Goal: Task Accomplishment & Management: Use online tool/utility

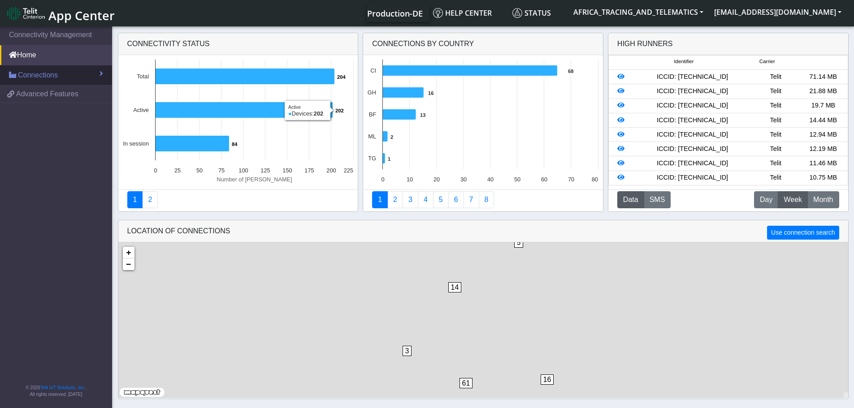
click at [45, 73] on span "Connections" at bounding box center [38, 75] width 40 height 11
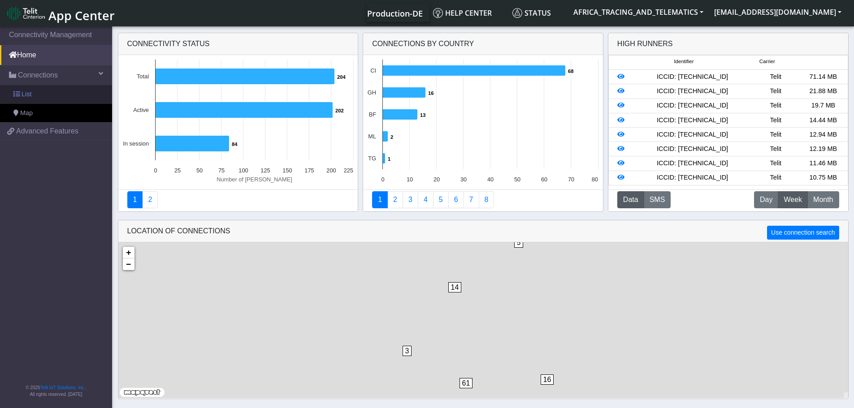
click at [45, 92] on link "List" at bounding box center [56, 94] width 112 height 19
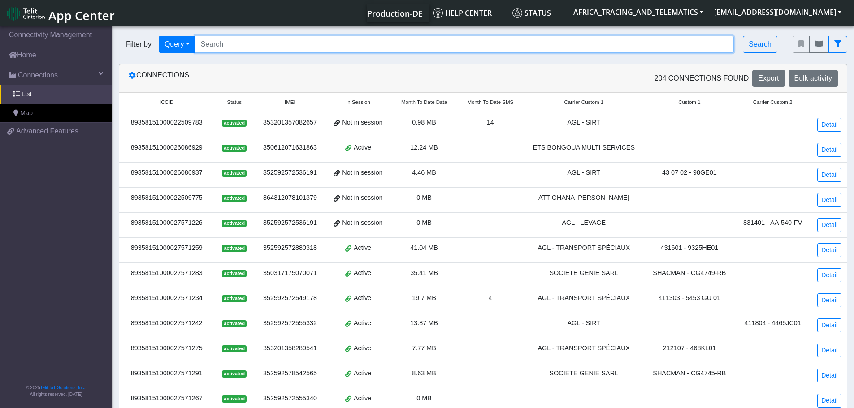
click at [254, 49] on input "Search..." at bounding box center [464, 44] width 539 height 17
paste input "8151000027571556"
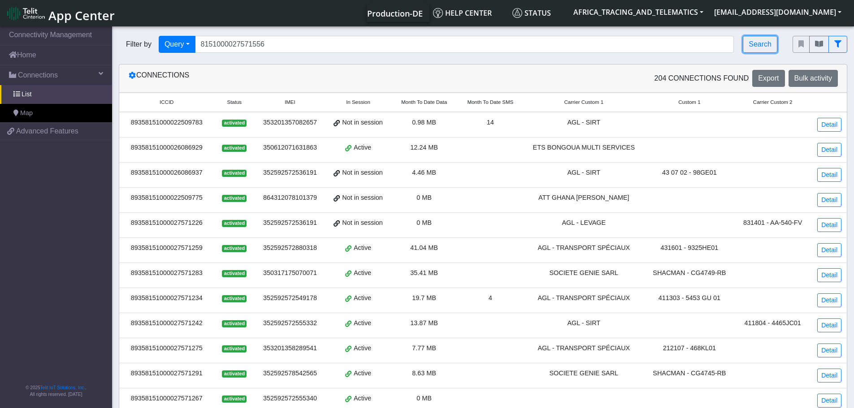
drag, startPoint x: 752, startPoint y: 46, endPoint x: 724, endPoint y: 47, distance: 28.3
click at [753, 46] on button "Search" at bounding box center [760, 44] width 35 height 17
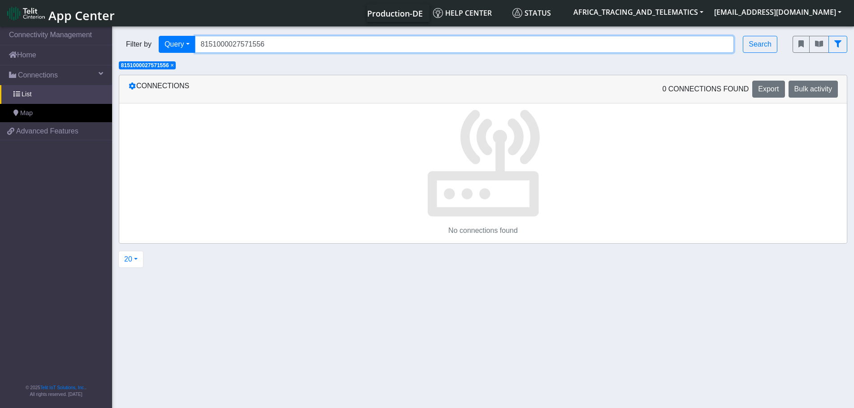
drag, startPoint x: 284, startPoint y: 44, endPoint x: 138, endPoint y: 39, distance: 146.3
click at [139, 39] on div "Filter by Query Query Not connected Tags Country Operator 8151000027571556 Sear…" at bounding box center [449, 44] width 660 height 17
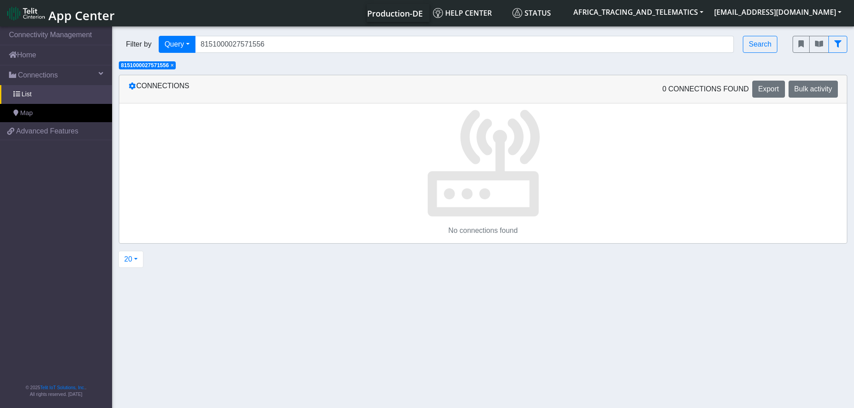
click at [174, 65] on span "×" at bounding box center [172, 65] width 3 height 6
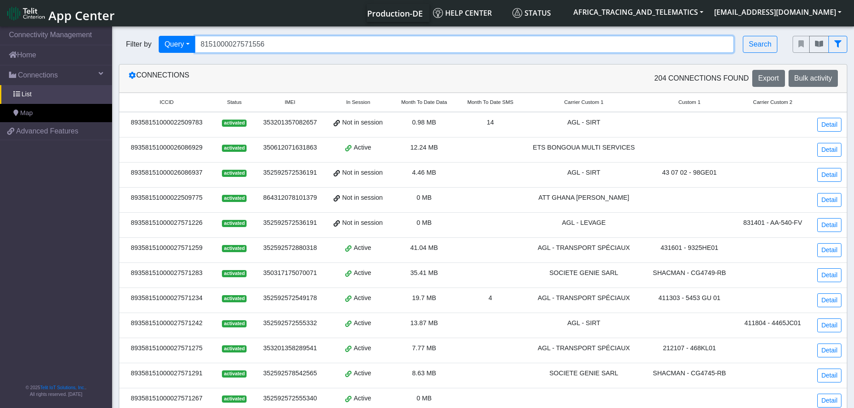
paste input "8935"
type input "89358151000027571556"
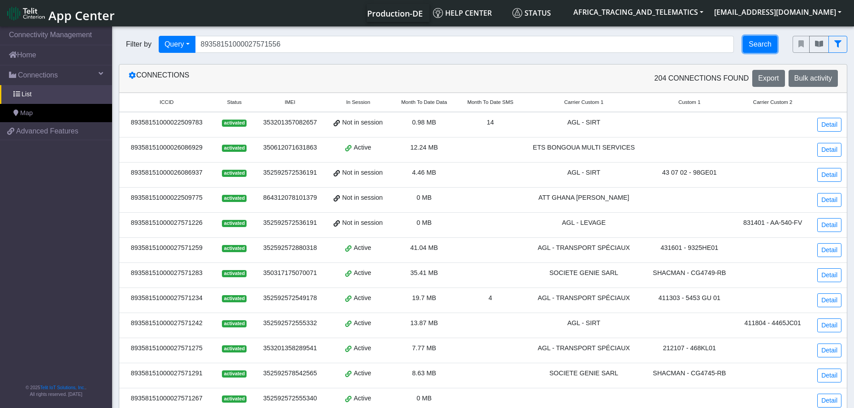
click at [762, 44] on button "Search" at bounding box center [760, 44] width 35 height 17
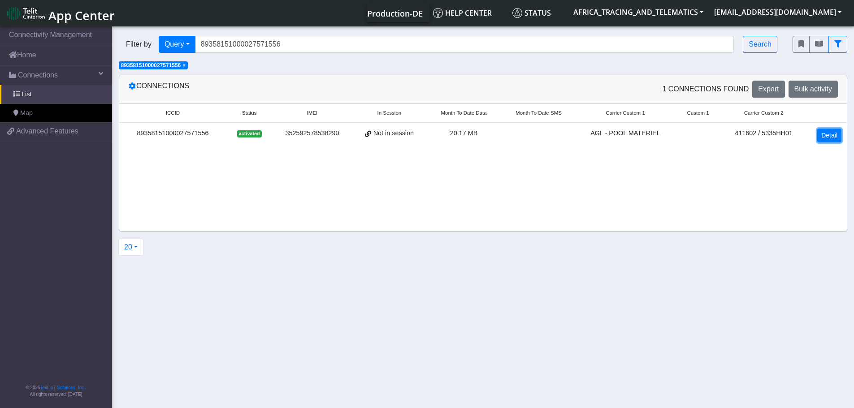
click at [835, 133] on link "Detail" at bounding box center [829, 136] width 24 height 14
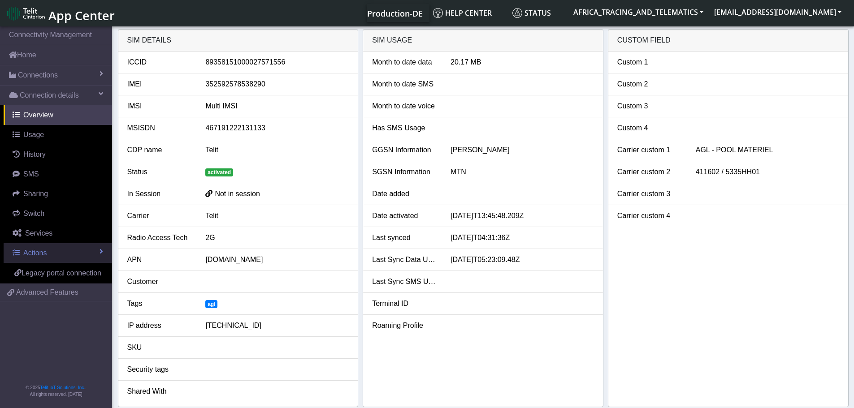
click at [30, 251] on span "Actions" at bounding box center [34, 253] width 23 height 8
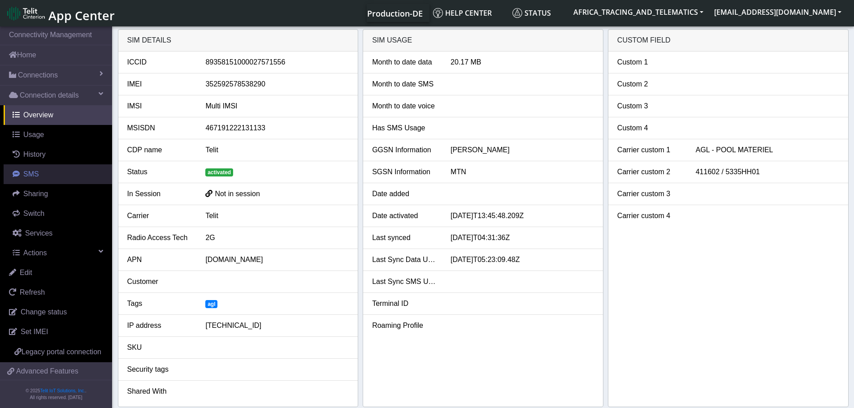
click at [32, 178] on span "SMS" at bounding box center [31, 174] width 16 height 8
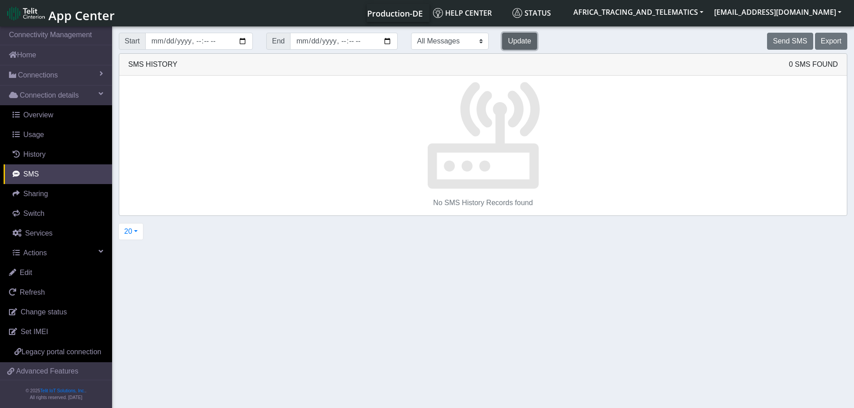
click at [502, 39] on button "Update" at bounding box center [519, 41] width 35 height 17
click at [502, 43] on button "Update" at bounding box center [519, 41] width 35 height 17
click at [792, 36] on button "Send SMS" at bounding box center [790, 41] width 46 height 17
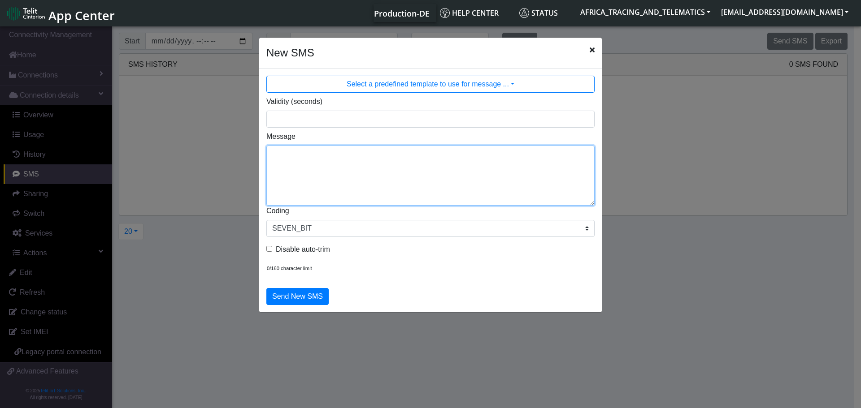
click at [349, 152] on textarea "Message" at bounding box center [430, 176] width 328 height 60
type textarea "F M ggps"
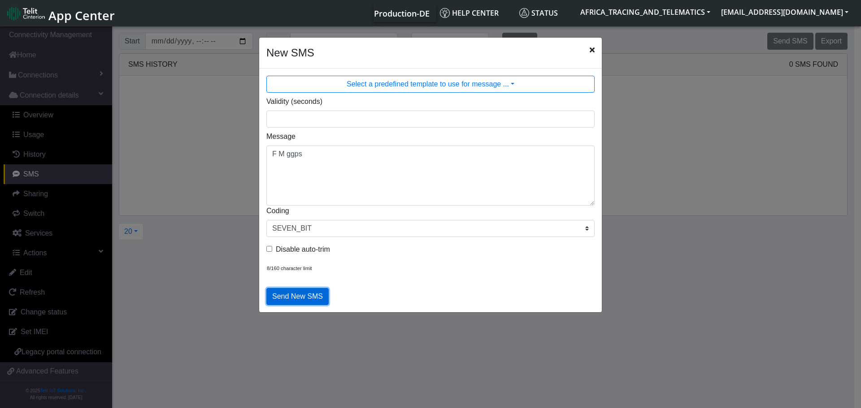
click at [304, 298] on button "Send New SMS" at bounding box center [297, 296] width 62 height 17
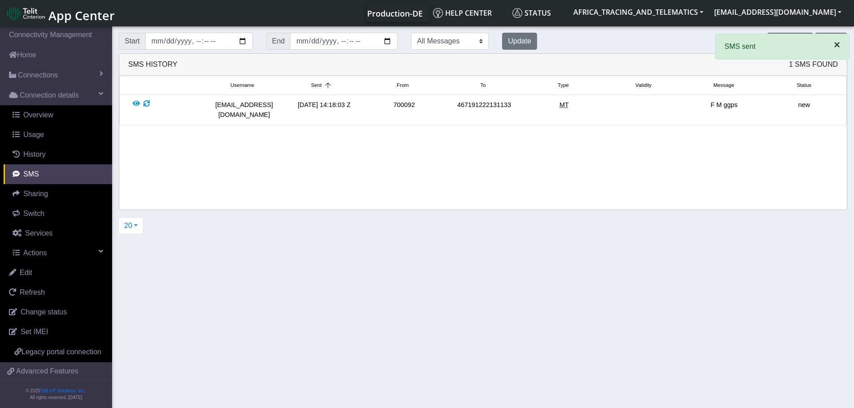
click at [834, 44] on span "×" at bounding box center [837, 45] width 6 height 12
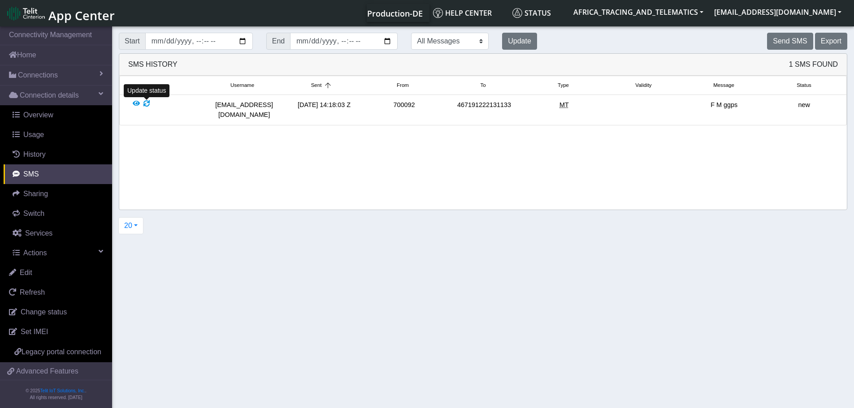
click at [150, 99] on li "Update status [EMAIL_ADDRESS][DOMAIN_NAME] [DATE] 14:18:03 Z 700092 46719122213…" at bounding box center [483, 110] width 728 height 30
click at [143, 104] on div at bounding box center [171, 109] width 80 height 19
click at [146, 103] on div at bounding box center [146, 109] width 6 height 19
drag, startPoint x: 146, startPoint y: 105, endPoint x: 142, endPoint y: 102, distance: 5.1
click at [145, 104] on div at bounding box center [146, 109] width 6 height 19
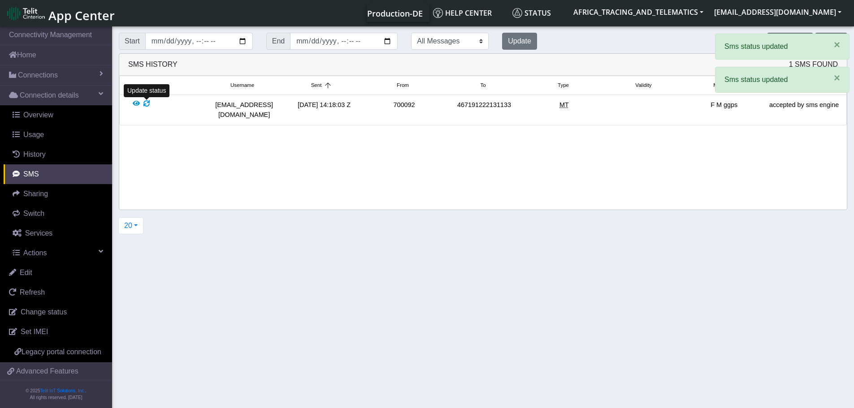
click at [147, 101] on div at bounding box center [146, 109] width 6 height 19
click at [148, 101] on div at bounding box center [146, 109] width 6 height 19
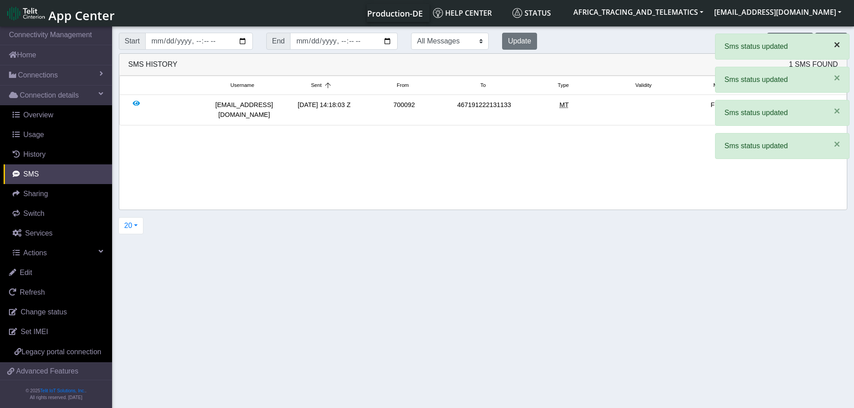
click at [837, 43] on span "×" at bounding box center [837, 45] width 6 height 12
click at [837, 48] on span "×" at bounding box center [837, 45] width 6 height 12
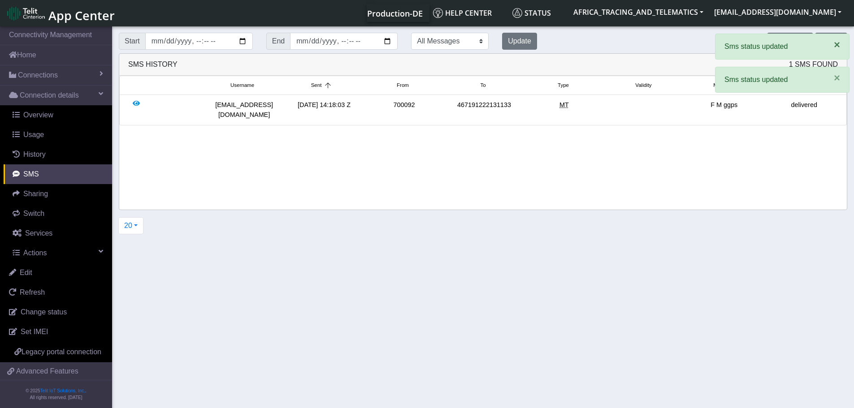
click at [837, 48] on span "×" at bounding box center [837, 45] width 6 height 12
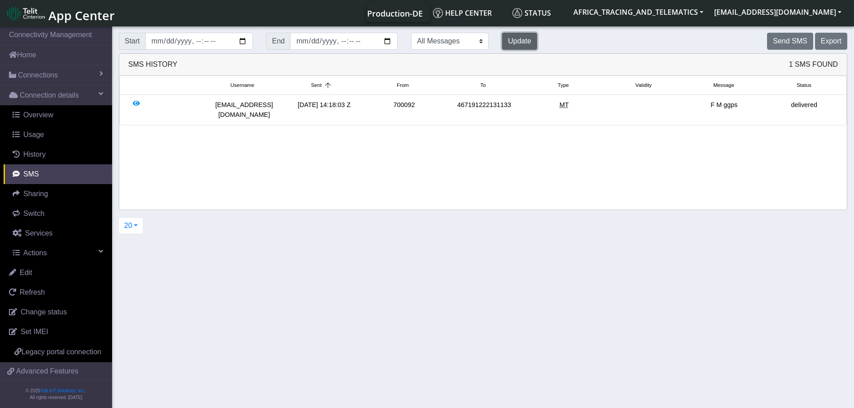
click at [502, 43] on button "Update" at bounding box center [519, 41] width 35 height 17
click at [502, 39] on button "Update" at bounding box center [519, 41] width 35 height 17
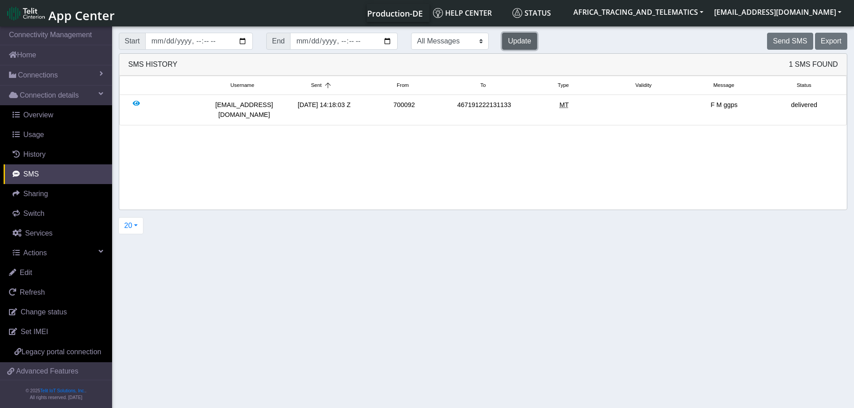
click at [502, 41] on button "Update" at bounding box center [519, 41] width 35 height 17
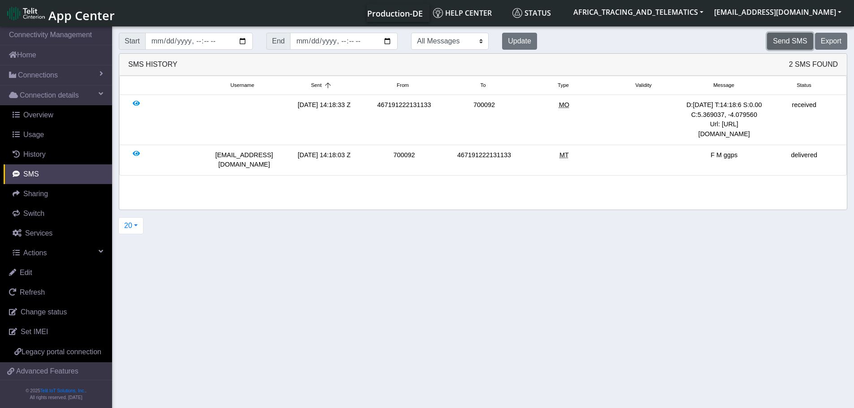
click at [789, 45] on button "Send SMS" at bounding box center [790, 41] width 46 height 17
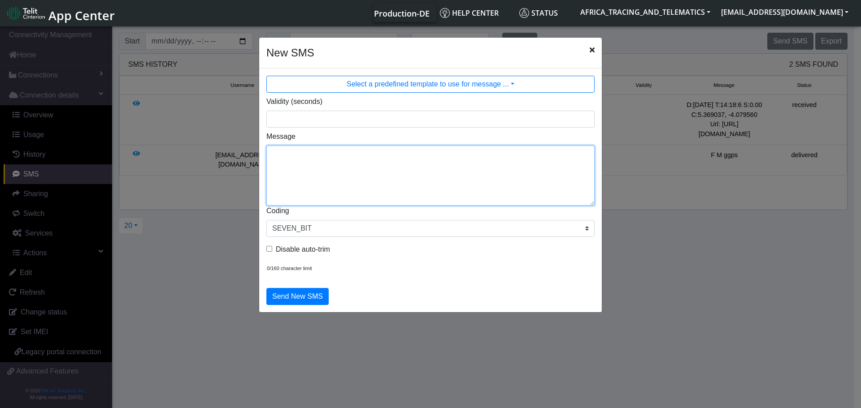
click at [404, 173] on textarea "Message" at bounding box center [430, 176] width 328 height 60
type textarea "F M cpureset"
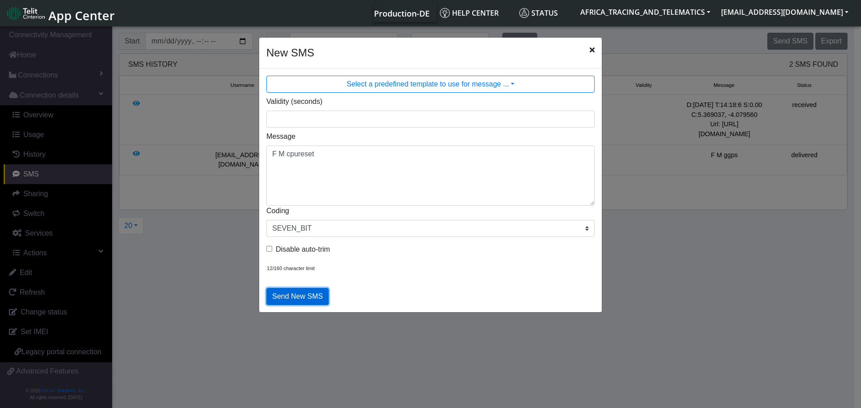
click at [300, 295] on button "Send New SMS" at bounding box center [297, 296] width 62 height 17
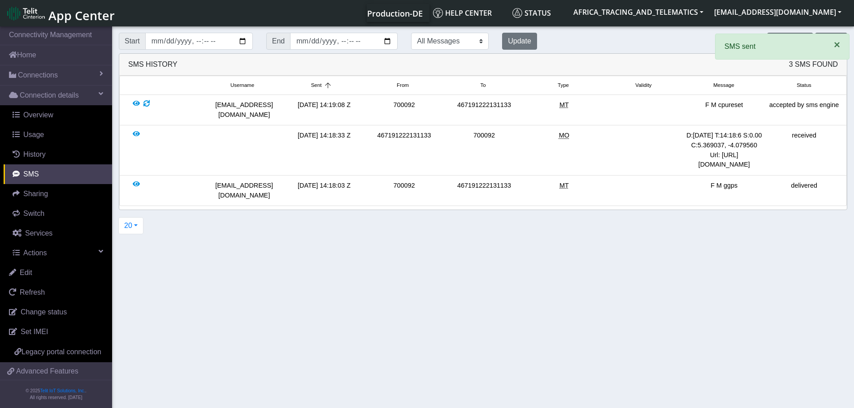
drag, startPoint x: 837, startPoint y: 46, endPoint x: 740, endPoint y: 43, distance: 96.4
click at [836, 46] on span "×" at bounding box center [837, 45] width 6 height 12
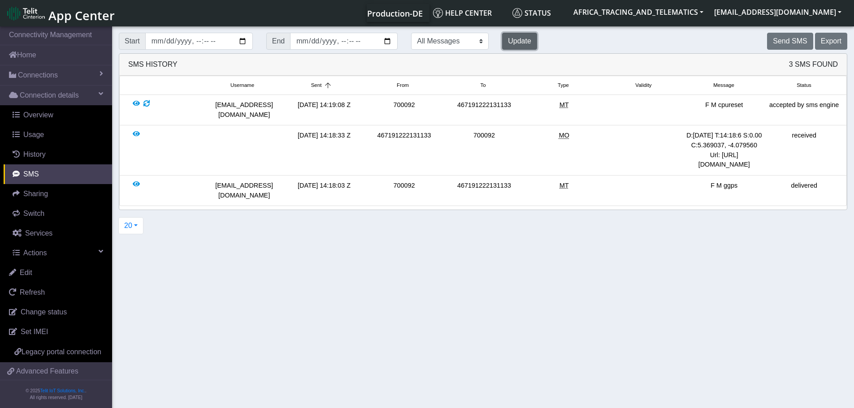
click at [502, 39] on button "Update" at bounding box center [519, 41] width 35 height 17
